Goal: Check status: Check status

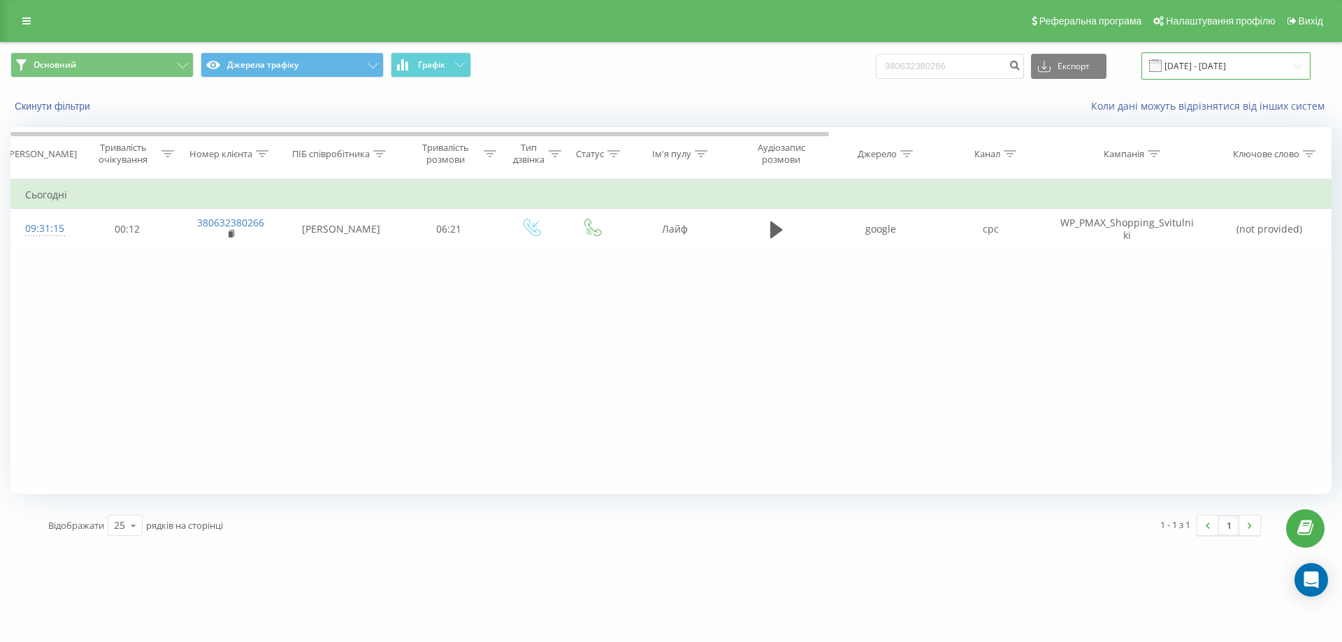
click at [1224, 66] on input "[DATE] - [DATE]" at bounding box center [1225, 65] width 169 height 27
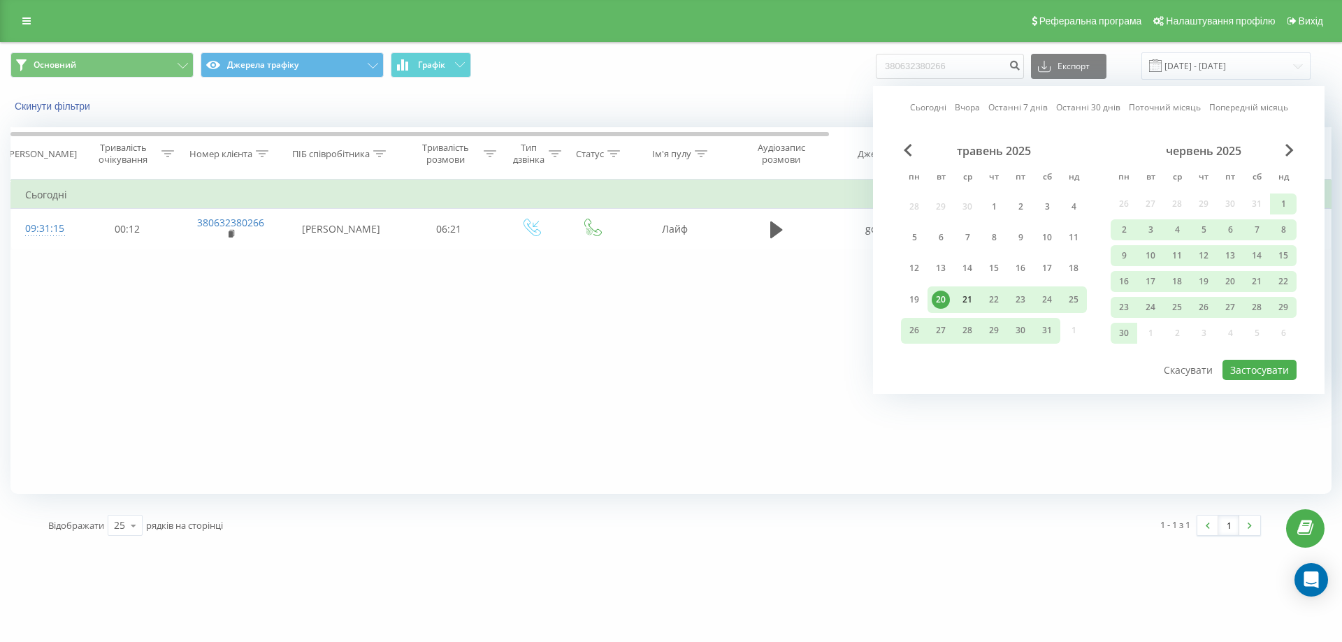
click at [973, 298] on div "21" at bounding box center [967, 300] width 18 height 18
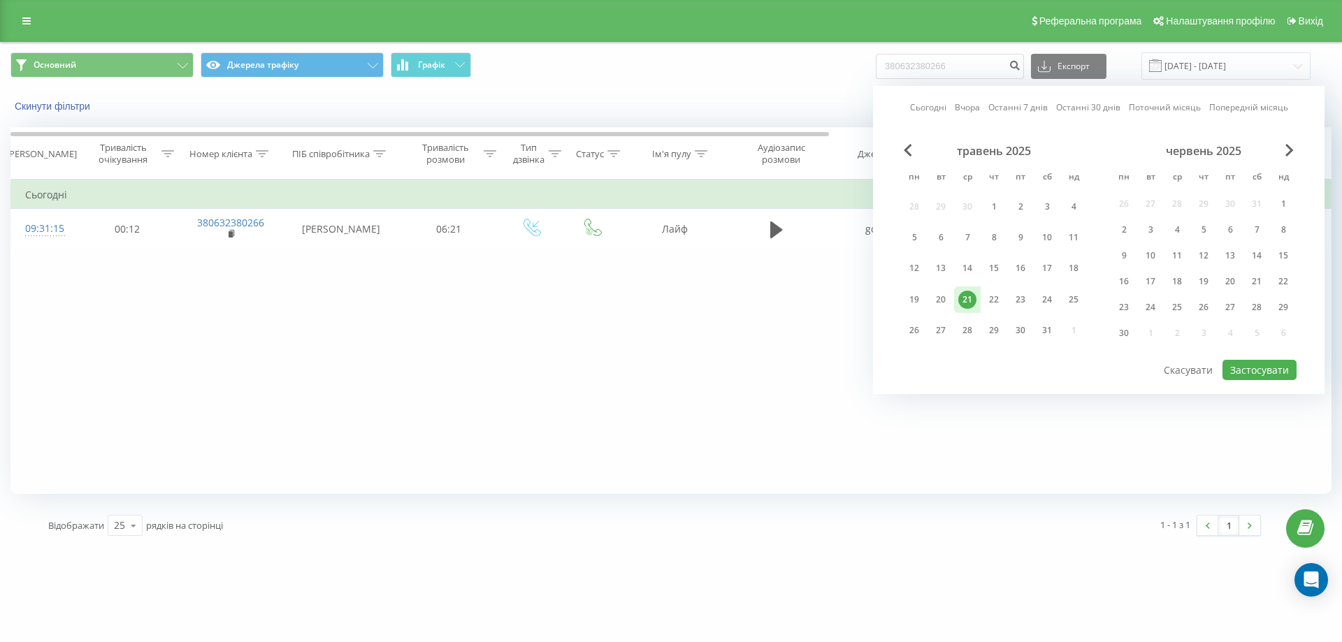
click at [973, 298] on div "21" at bounding box center [967, 300] width 18 height 18
click at [1274, 375] on button "Застосувати" at bounding box center [1259, 370] width 74 height 20
type input "[DATE] - [DATE]"
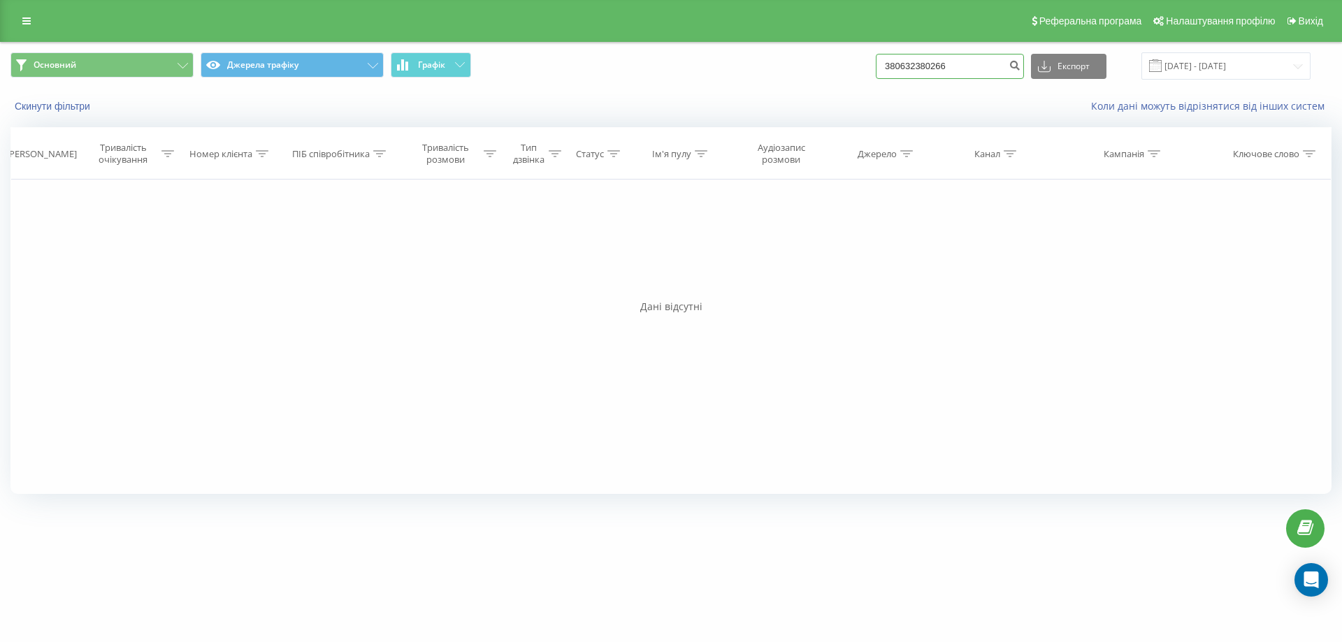
drag, startPoint x: 957, startPoint y: 71, endPoint x: 829, endPoint y: 85, distance: 129.4
click at [829, 85] on div "Основний Джерела трафіку Графік 380632380266 Експорт .csv .xls .xlsx [DATE] - […" at bounding box center [671, 66] width 1340 height 47
paste input "380974395025"
type input "380974395025"
click at [1020, 61] on icon "submit" at bounding box center [1014, 63] width 12 height 8
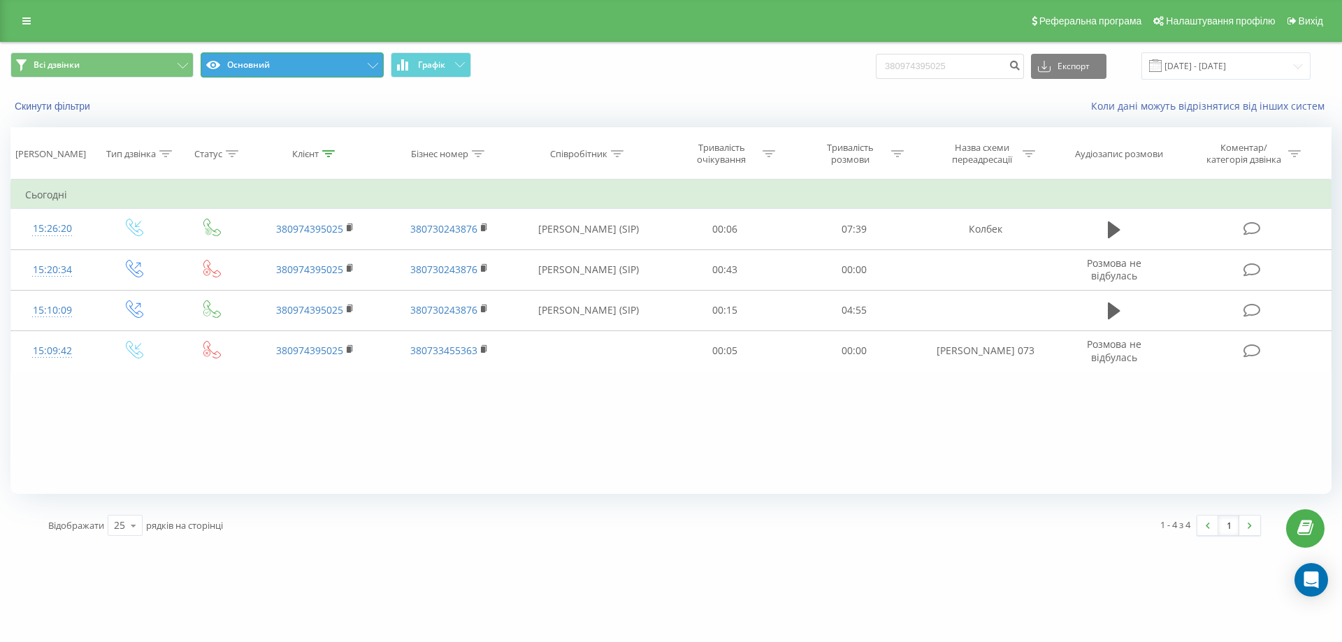
click at [368, 61] on button "Основний" at bounding box center [292, 64] width 183 height 25
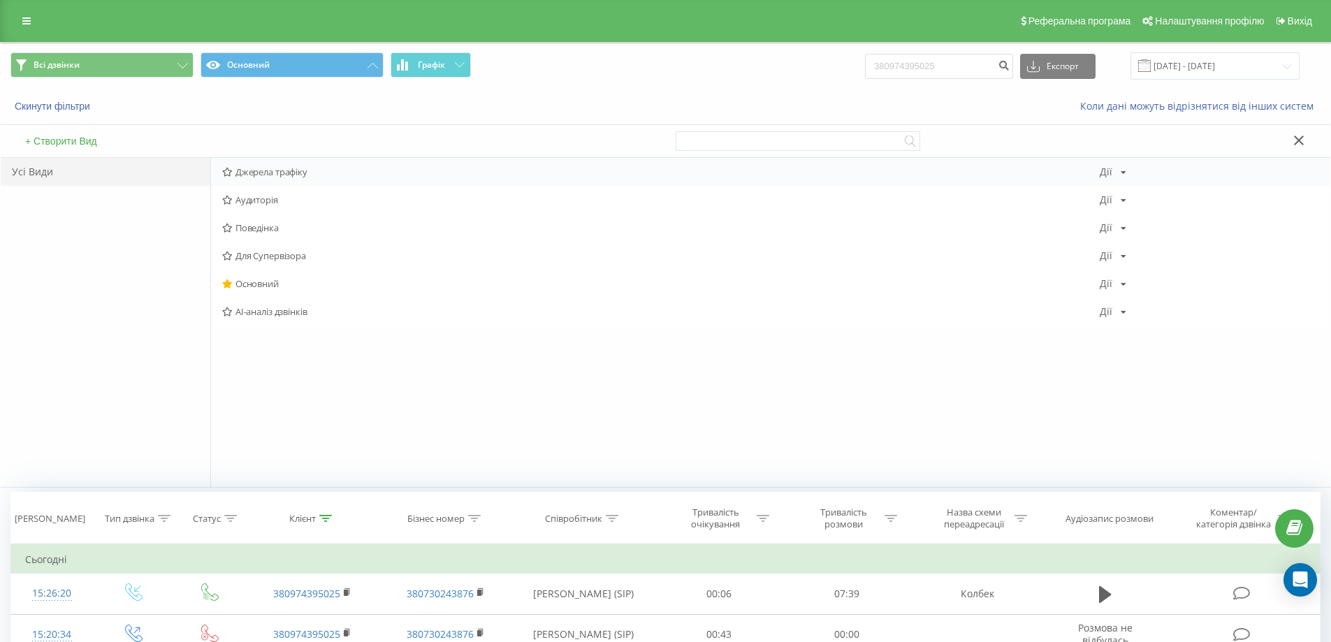
click at [303, 167] on span "Джерела трафіку" at bounding box center [661, 172] width 878 height 10
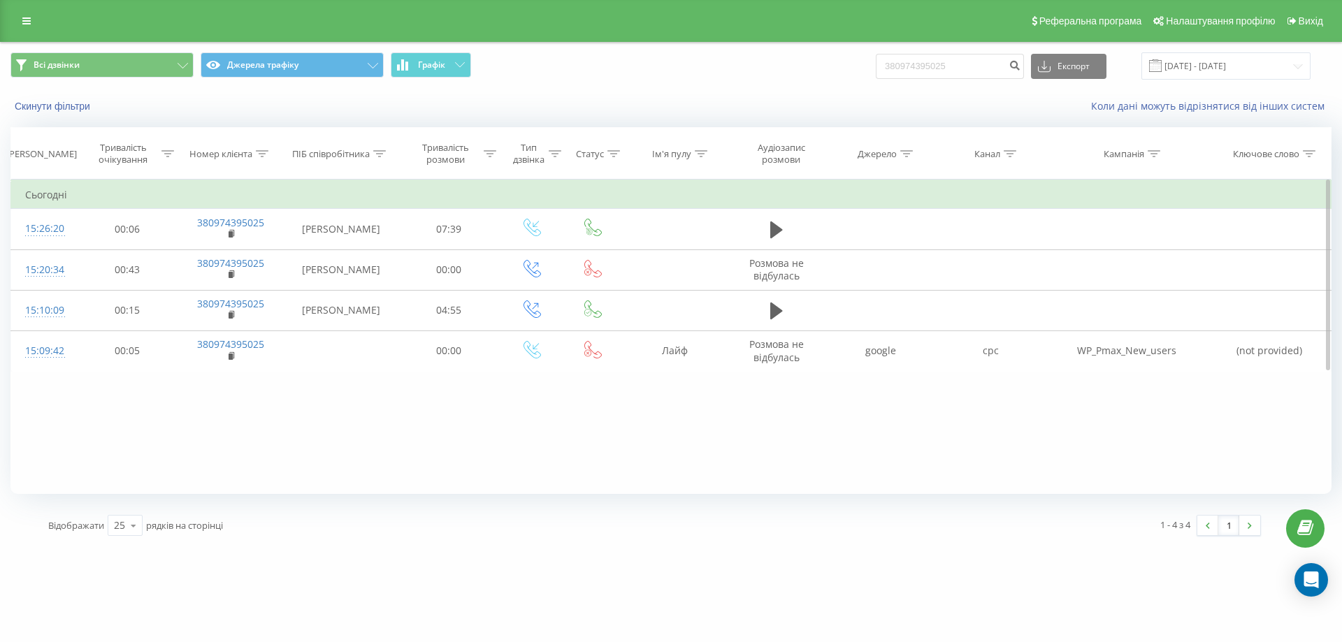
click at [734, 481] on div "Фільтрувати за умовою Дорівнює Скасувати OK Фільтрувати за умовою Містить Скасу…" at bounding box center [670, 337] width 1321 height 314
click at [579, 402] on div "Фільтрувати за умовою Дорівнює Скасувати OK Фільтрувати за умовою Містить Скасу…" at bounding box center [670, 337] width 1321 height 314
click at [700, 76] on div "Всі дзвінки Джерела трафіку Графік 380974395025 Експорт .csv .xls .xlsx [DATE] …" at bounding box center [670, 65] width 1321 height 27
click at [755, 517] on div "1 - 4 з 4 1" at bounding box center [963, 525] width 616 height 41
click at [597, 409] on div "Фільтрувати за умовою Дорівнює Скасувати OK Фільтрувати за умовою Містить Скасу…" at bounding box center [670, 337] width 1321 height 314
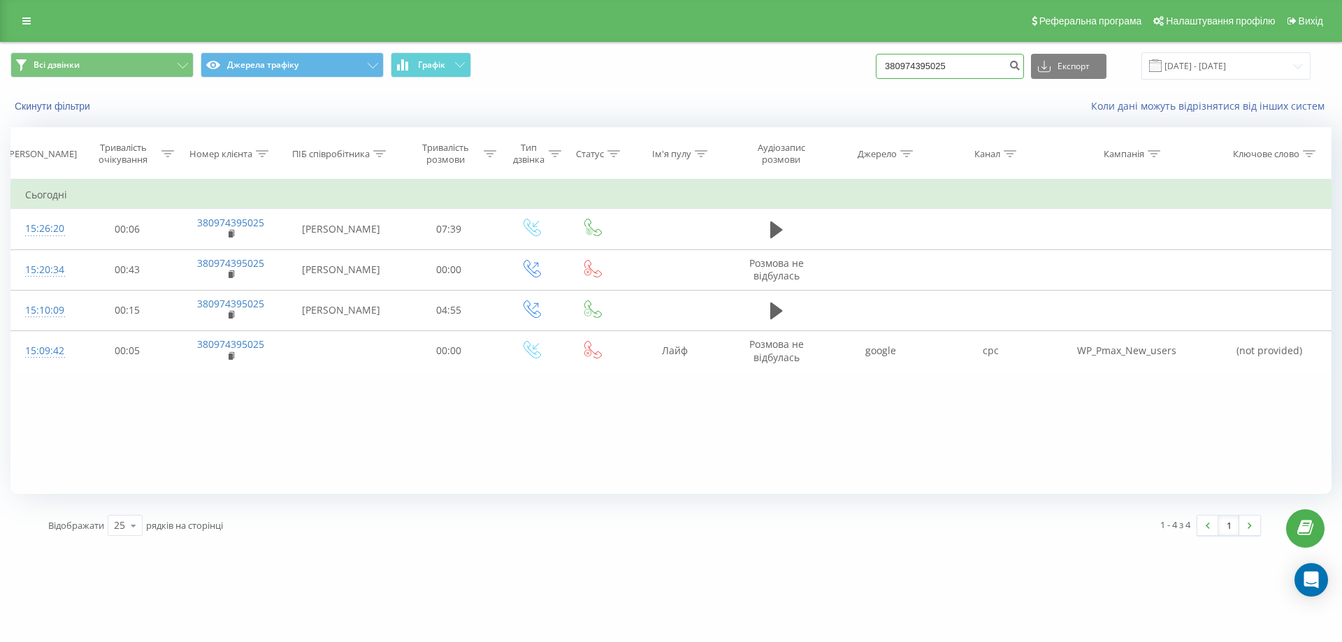
drag, startPoint x: 973, startPoint y: 75, endPoint x: 824, endPoint y: 83, distance: 148.4
click at [824, 83] on div "Всі дзвінки Джерела трафіку Графік 380974395025 Експорт .csv .xls .xlsx 21.05.2…" at bounding box center [671, 66] width 1340 height 47
paste input "64440777"
type input "380964440777"
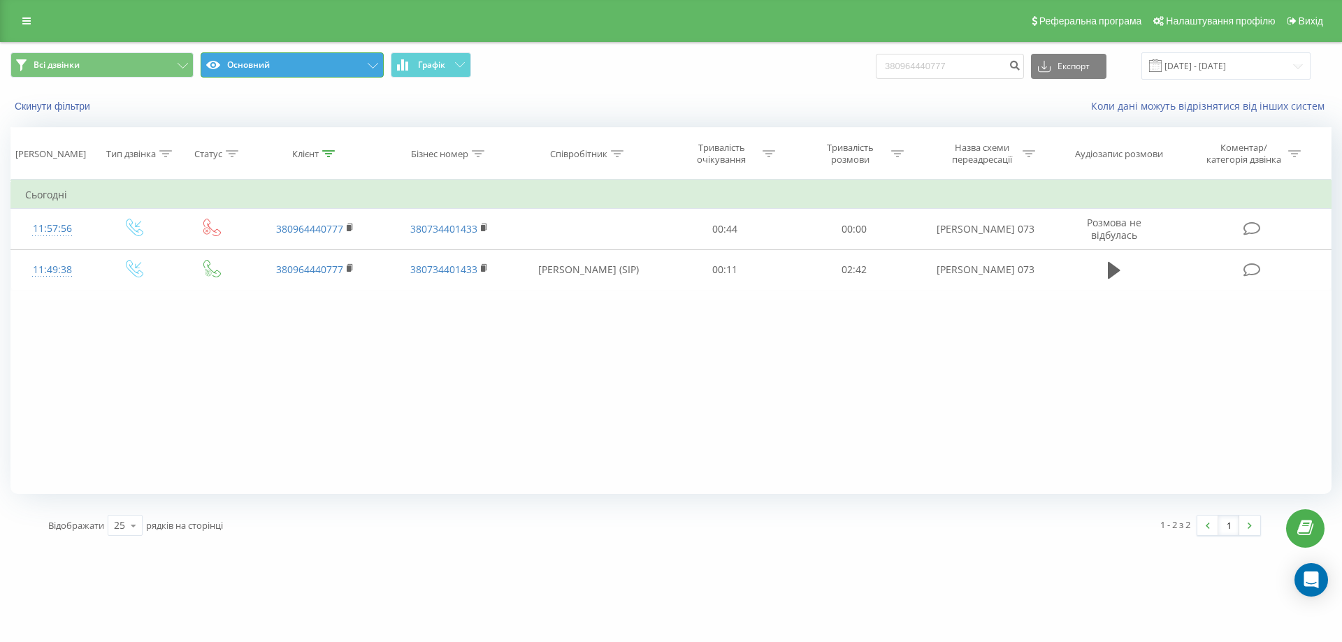
click at [324, 68] on button "Основний" at bounding box center [292, 64] width 183 height 25
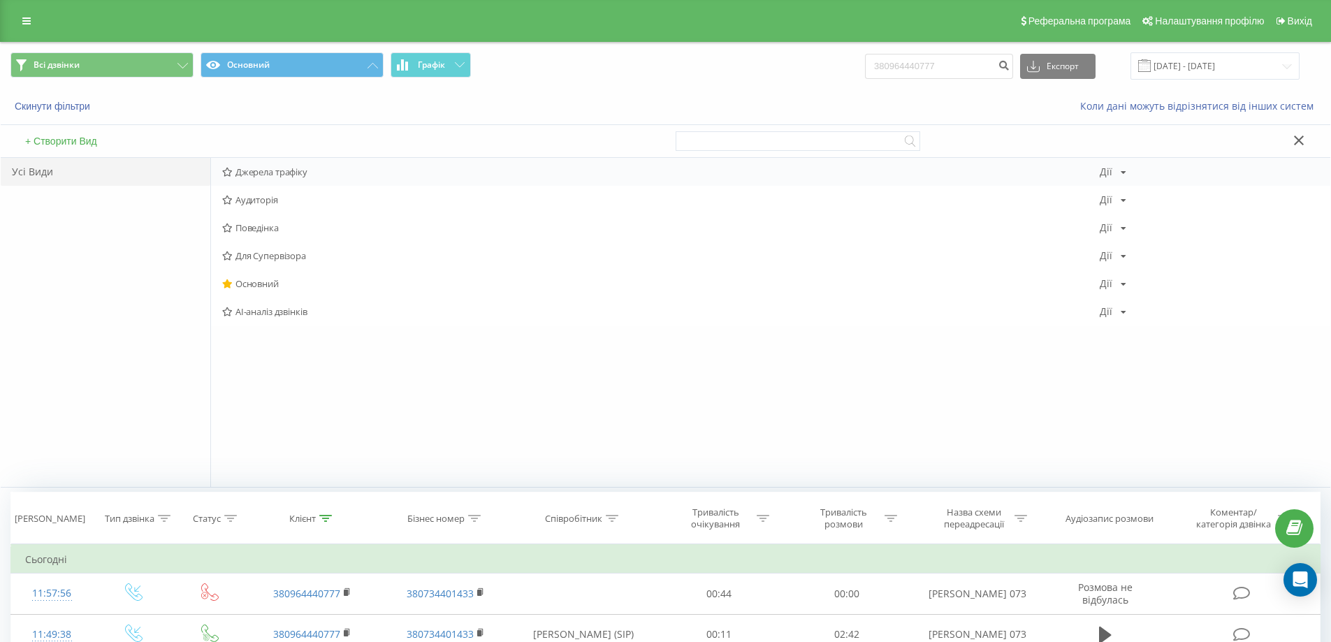
click at [265, 173] on span "Джерела трафіку" at bounding box center [661, 172] width 878 height 10
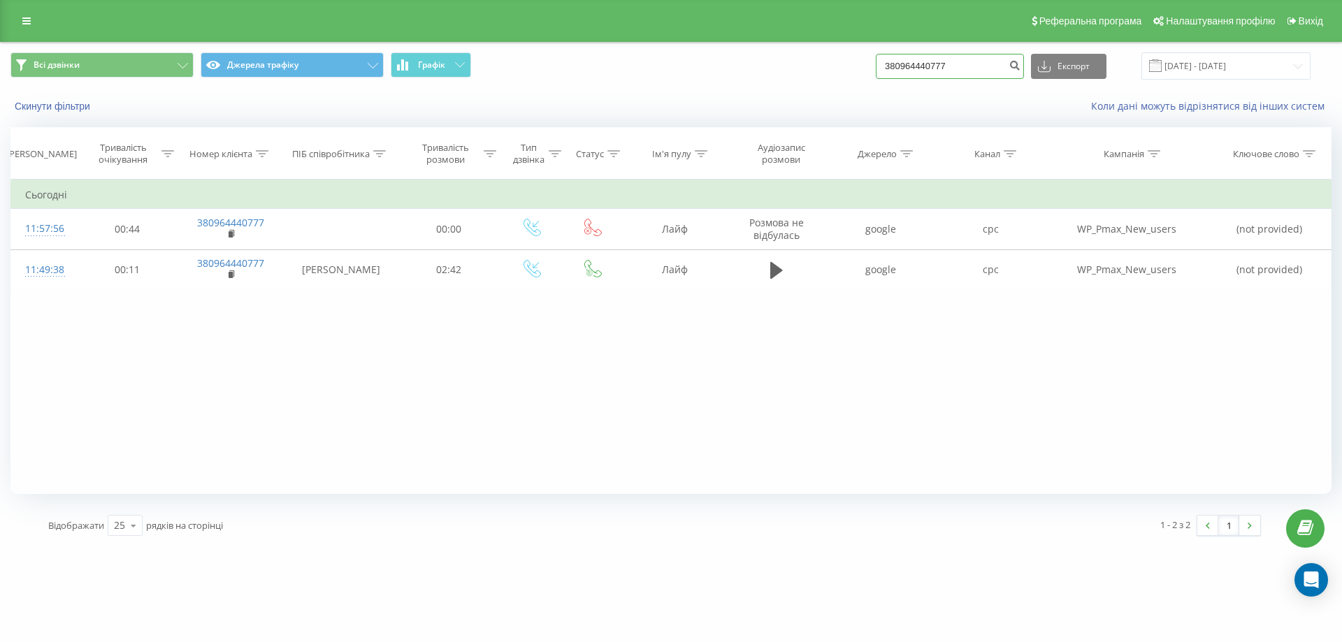
drag, startPoint x: 968, startPoint y: 66, endPoint x: 719, endPoint y: 94, distance: 250.3
click at [719, 94] on div "Всі дзвінки Джерела трафіку Графік 380964440777 Експорт .csv .xls .xlsx 21.05.2…" at bounding box center [671, 83] width 1340 height 80
paste input "67731482"
type input "380677314827"
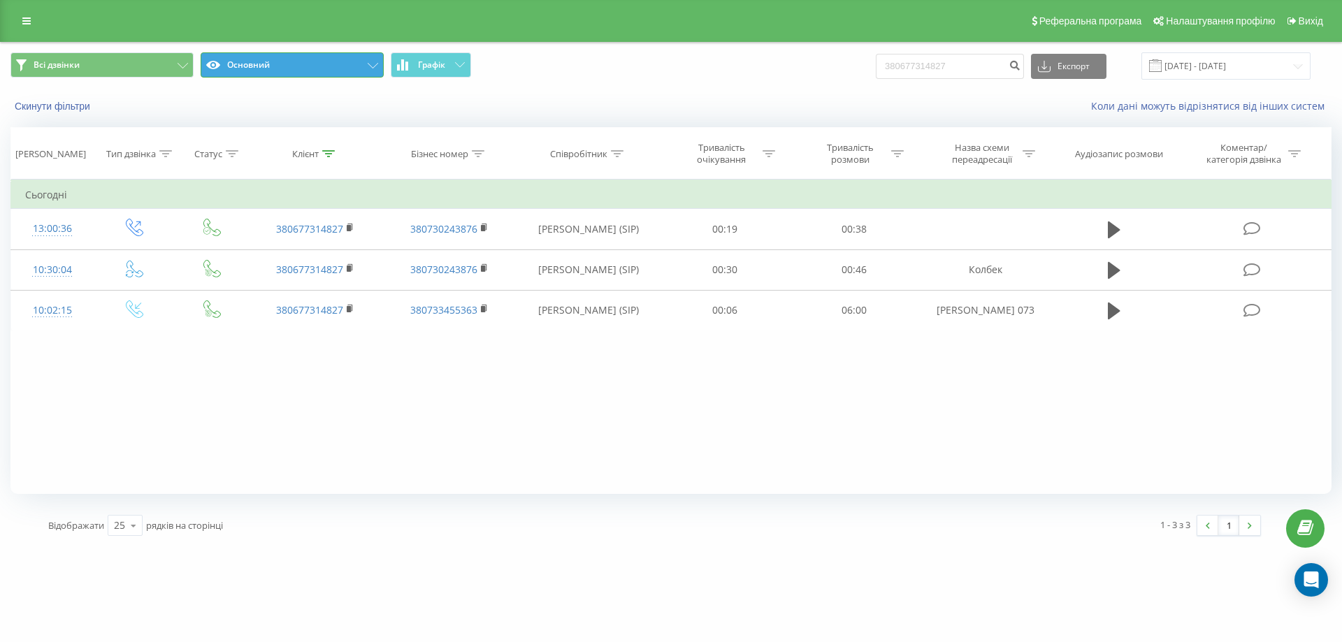
click at [284, 69] on button "Основний" at bounding box center [292, 64] width 183 height 25
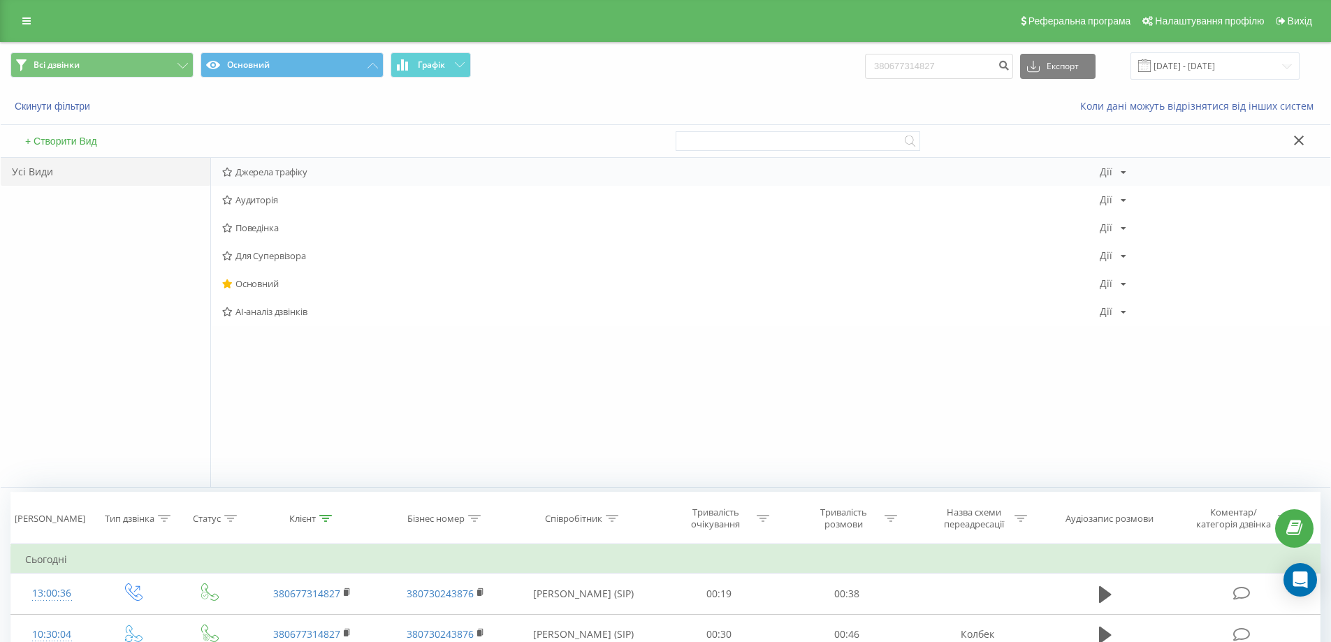
click at [253, 167] on span "Джерела трафіку" at bounding box center [661, 172] width 878 height 10
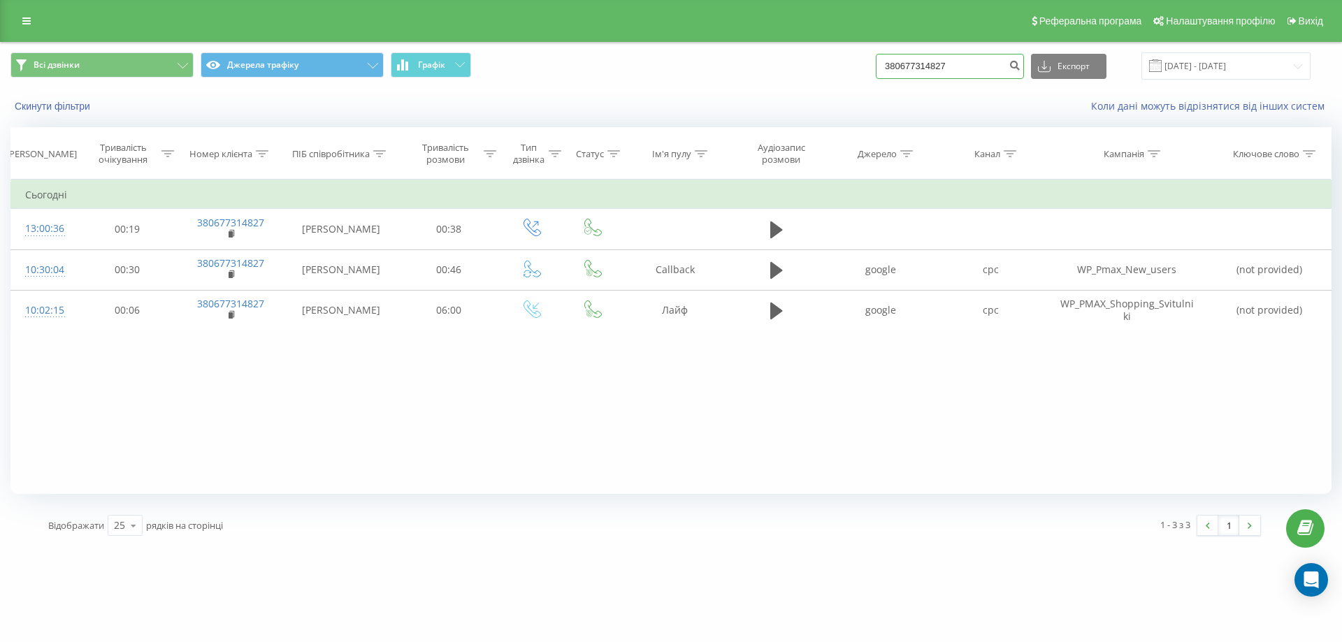
drag, startPoint x: 971, startPoint y: 75, endPoint x: 755, endPoint y: 117, distance: 220.8
click at [755, 117] on div "Всі дзвінки Джерела трафіку Графік 380677314827 Експорт .csv .xls .xlsx 21.05.2…" at bounding box center [671, 83] width 1340 height 80
paste input "2400709"
type input "380672400709"
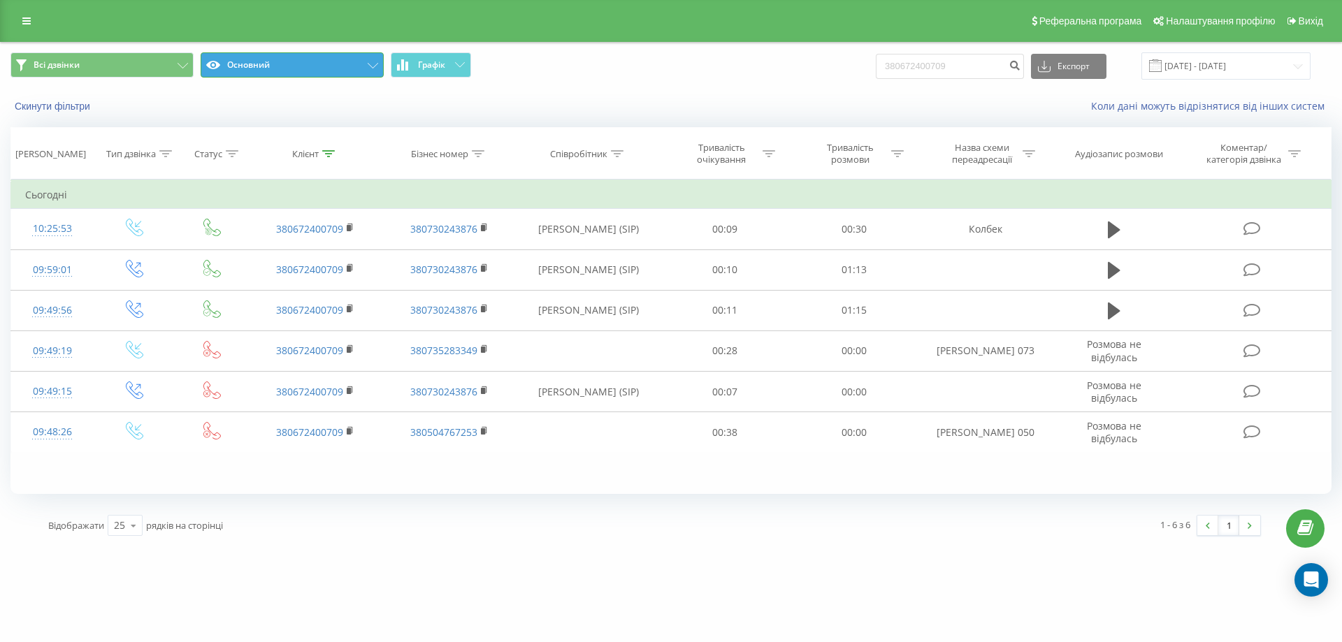
click at [306, 66] on button "Основний" at bounding box center [292, 64] width 183 height 25
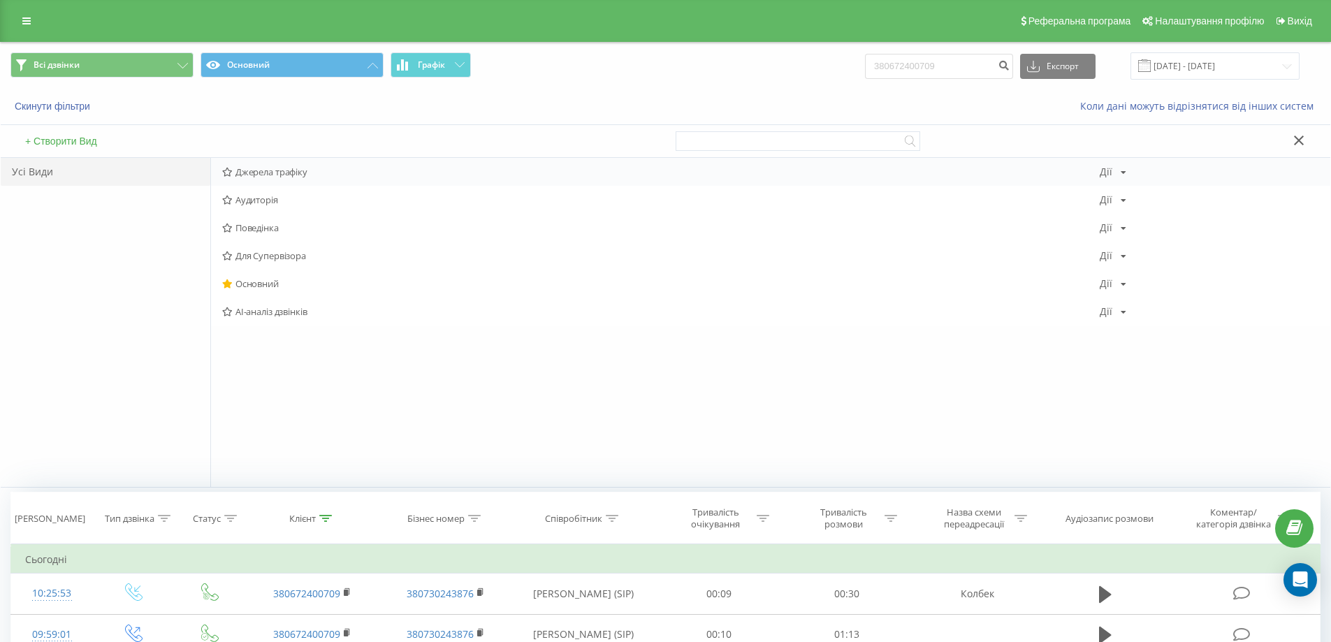
click at [253, 165] on div "Джерела трафіку [PERSON_NAME] Копіювати Видалити За замовчуванням Поділитися" at bounding box center [770, 172] width 1119 height 28
click at [305, 180] on div "Джерела трафіку [PERSON_NAME] Копіювати Видалити За замовчуванням Поділитися" at bounding box center [770, 172] width 1119 height 28
click at [271, 167] on span "Джерела трафіку" at bounding box center [661, 172] width 878 height 10
